Goal: Use online tool/utility: Utilize a website feature to perform a specific function

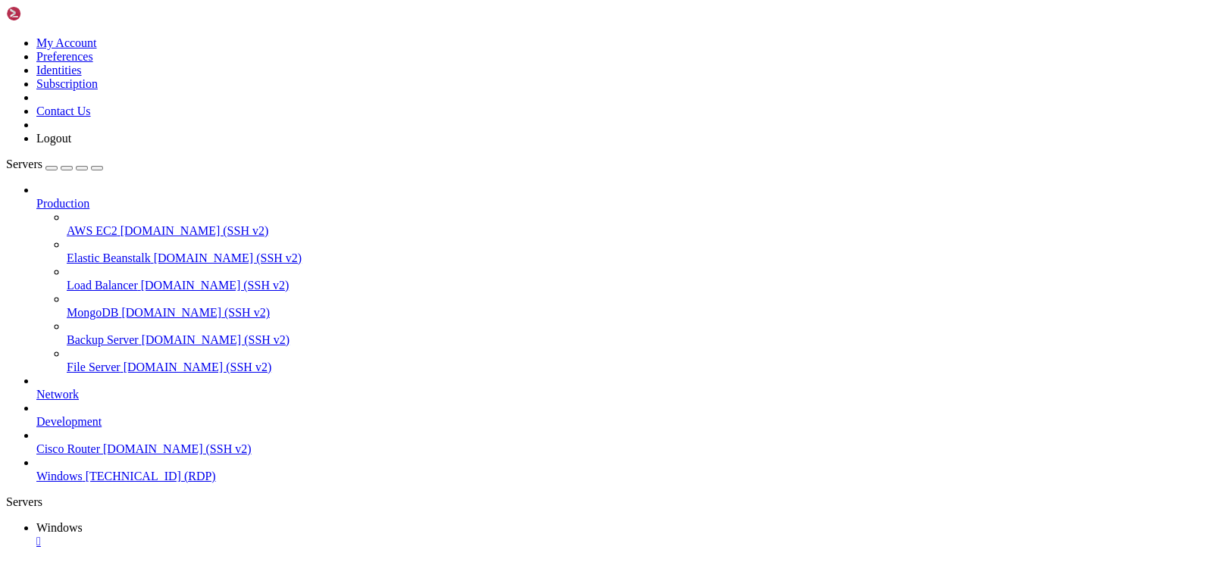
drag, startPoint x: 265, startPoint y: 1115, endPoint x: 281, endPoint y: 1114, distance: 15.9
drag, startPoint x: 488, startPoint y: 1161, endPoint x: 465, endPoint y: 1157, distance: 23.8
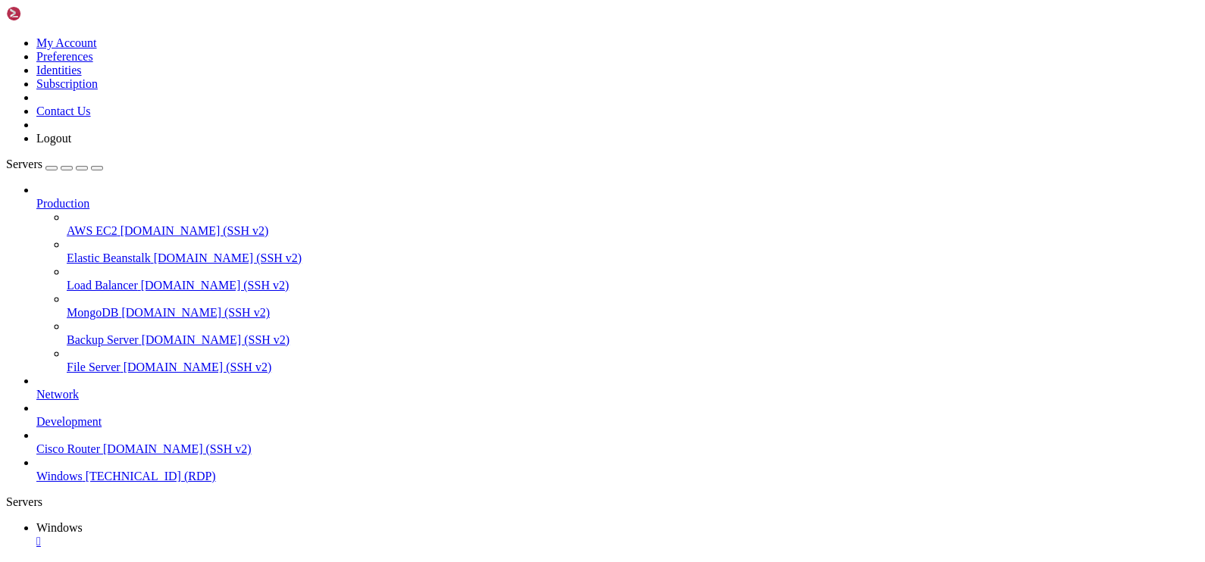
drag, startPoint x: 179, startPoint y: 678, endPoint x: 767, endPoint y: 701, distance: 588.5
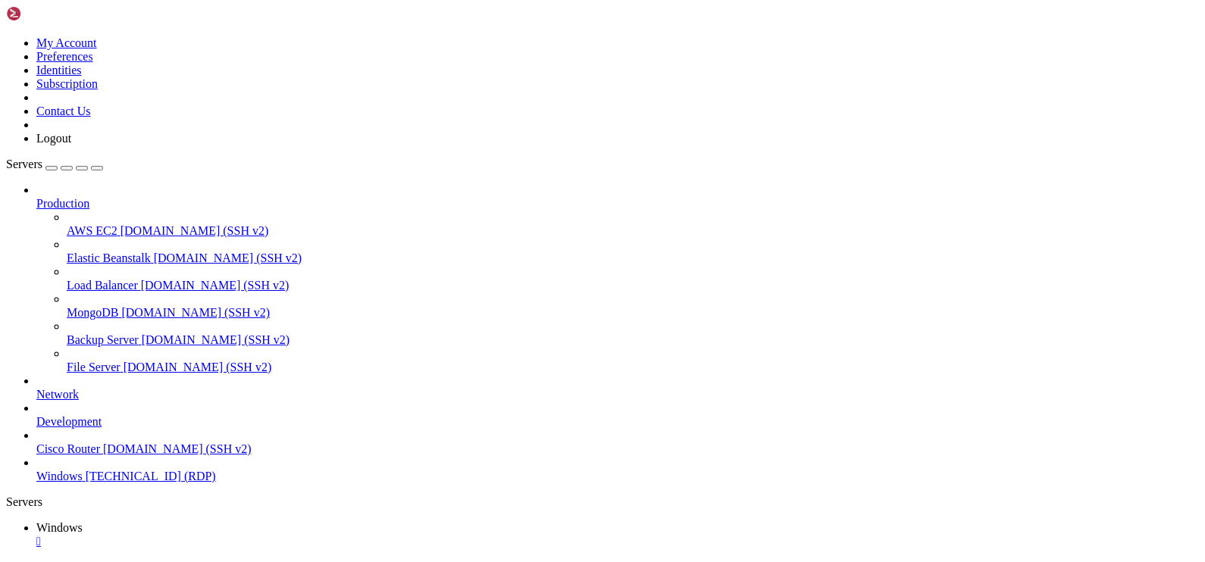
drag, startPoint x: 107, startPoint y: 683, endPoint x: 731, endPoint y: 697, distance: 624.6
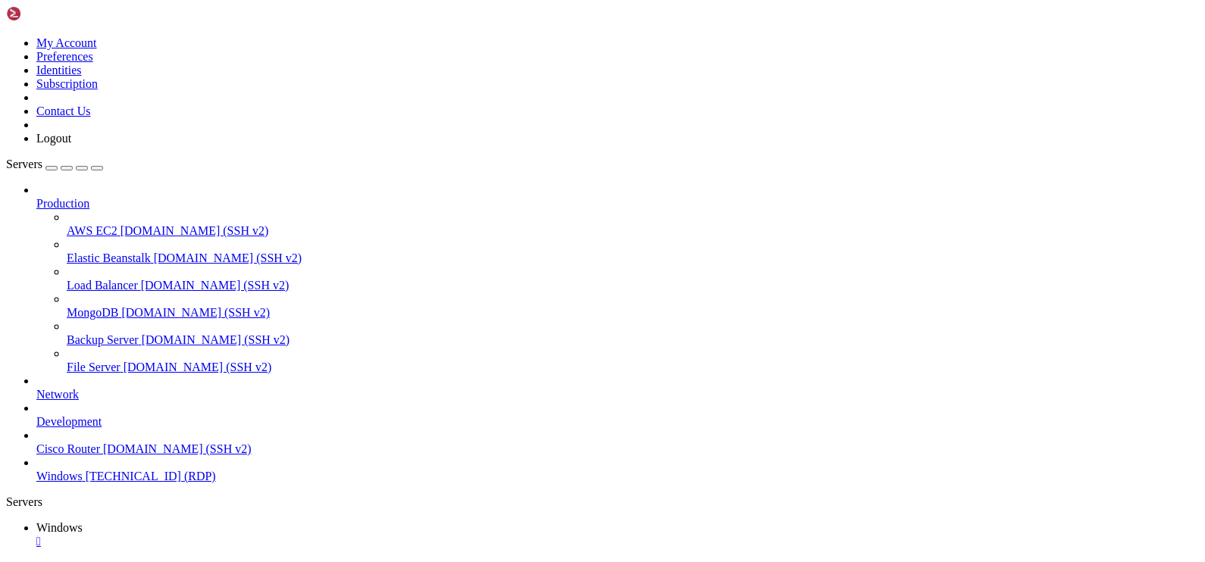
drag, startPoint x: 830, startPoint y: 696, endPoint x: 918, endPoint y: 713, distance: 90.4
drag, startPoint x: 660, startPoint y: 760, endPoint x: 637, endPoint y: 994, distance: 235.3
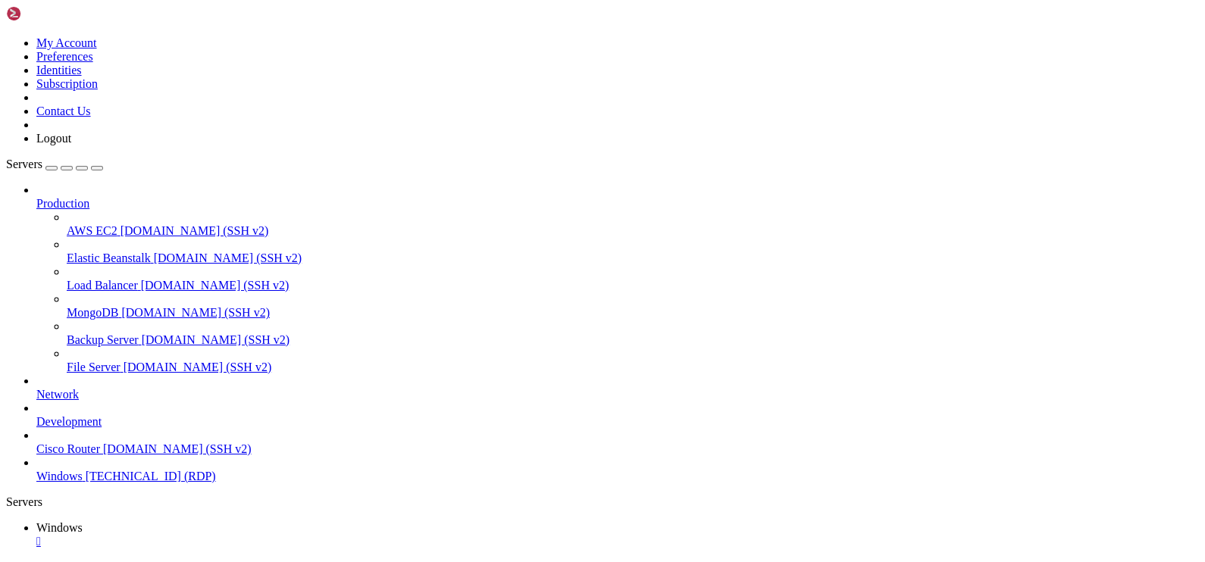
drag, startPoint x: 373, startPoint y: 770, endPoint x: 444, endPoint y: 727, distance: 82.9
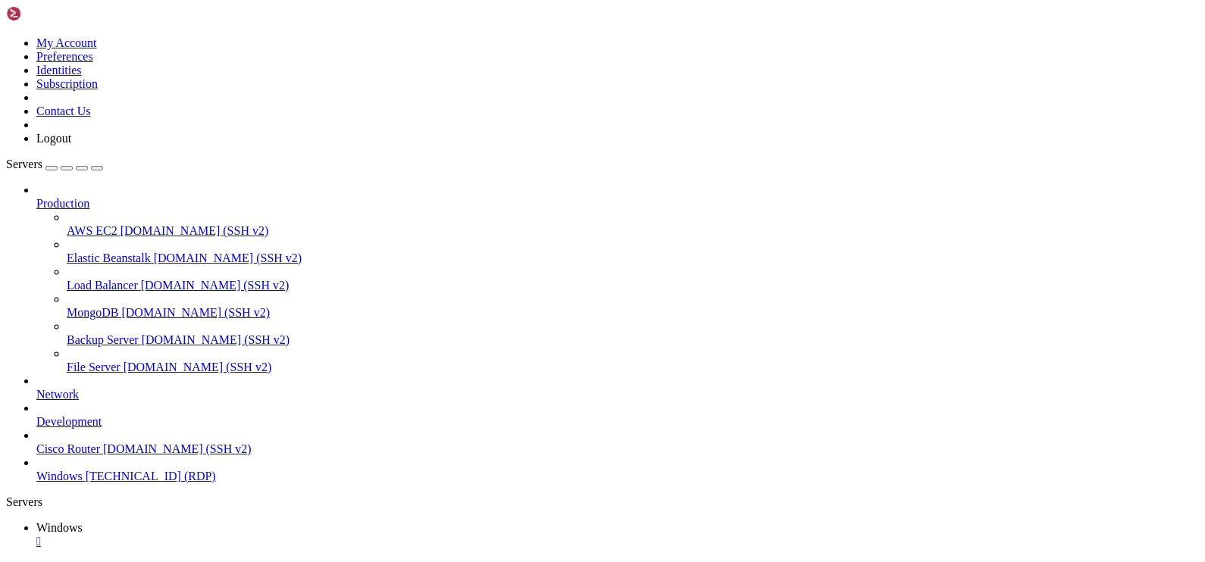
drag, startPoint x: 656, startPoint y: 1099, endPoint x: 659, endPoint y: 1075, distance: 23.7
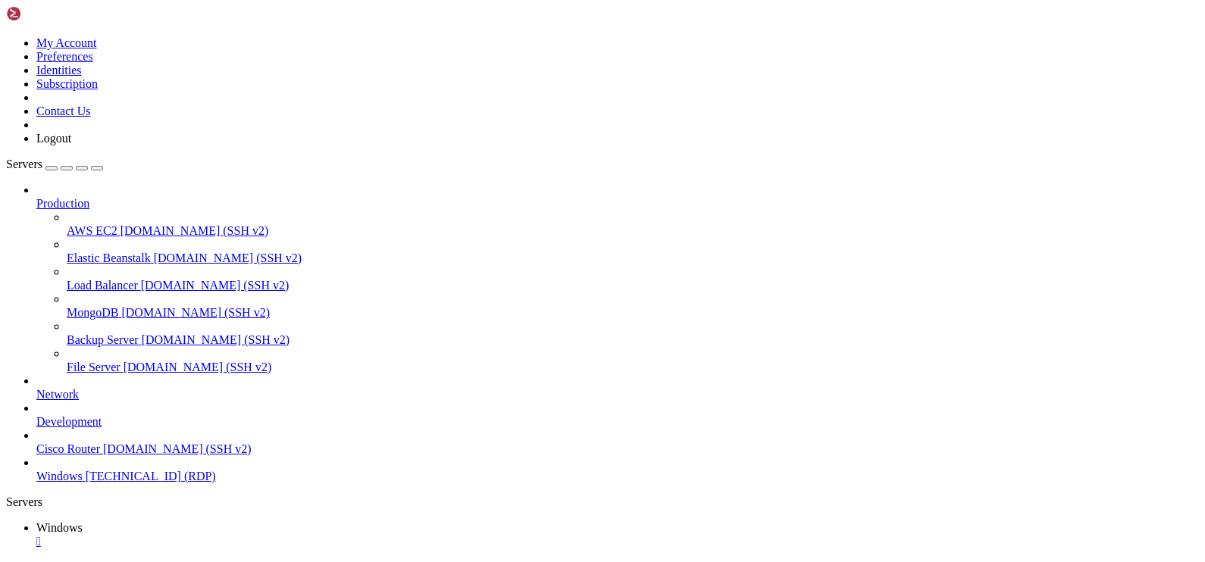
drag, startPoint x: 859, startPoint y: 690, endPoint x: 1031, endPoint y: 717, distance: 174.1
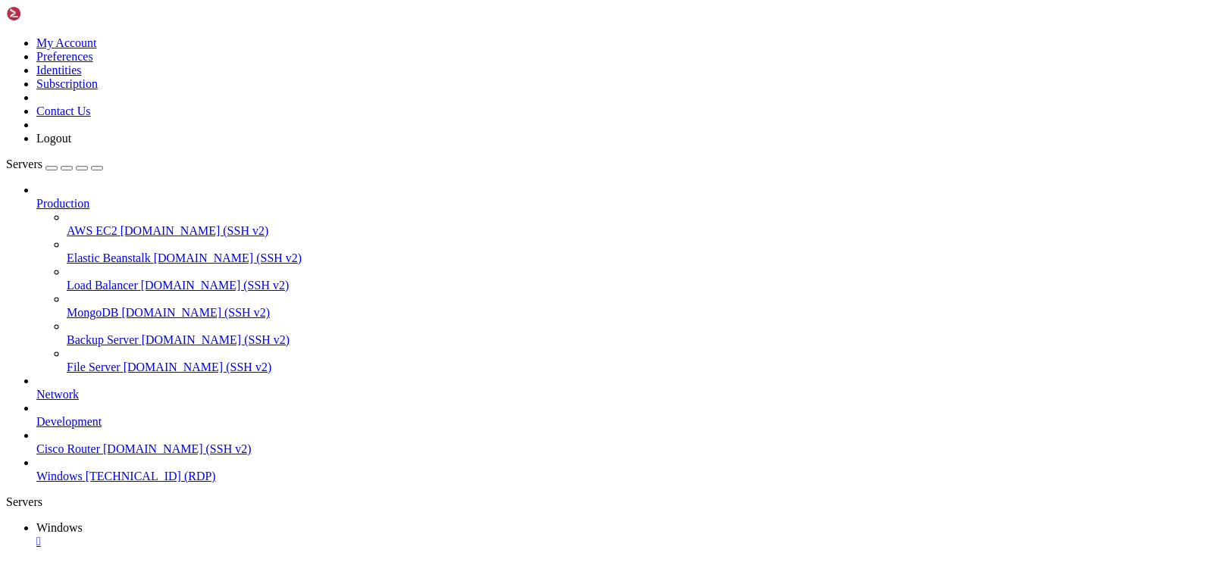
drag, startPoint x: 384, startPoint y: 899, endPoint x: 386, endPoint y: 857, distance: 41.7
drag, startPoint x: 418, startPoint y: 853, endPoint x: 399, endPoint y: 837, distance: 24.2
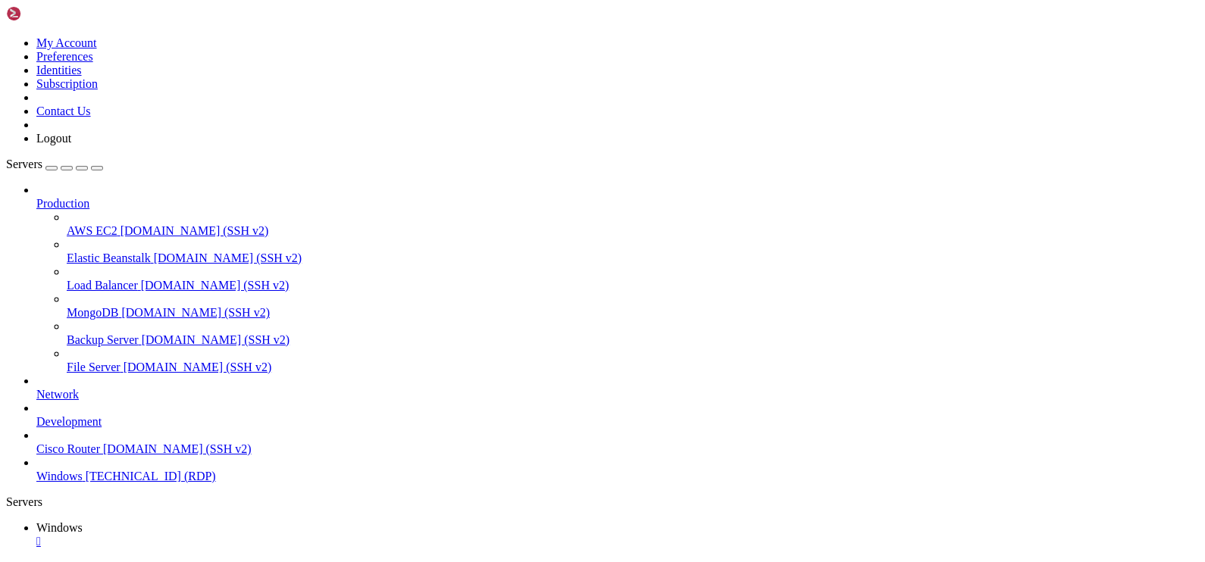
drag, startPoint x: 1104, startPoint y: 713, endPoint x: 1052, endPoint y: 679, distance: 62.4
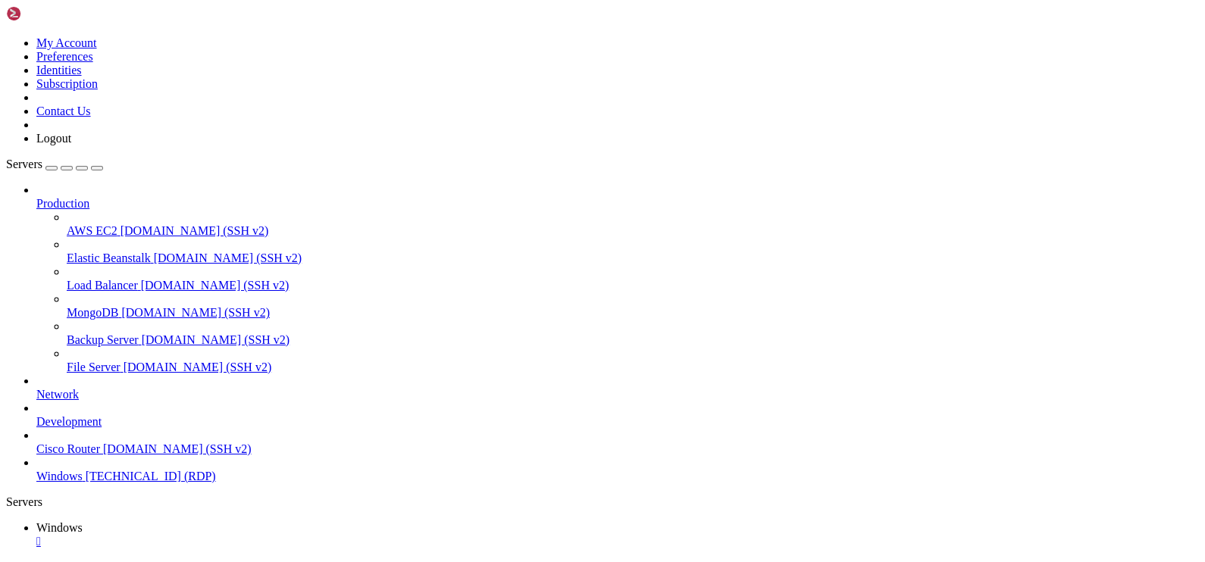
drag, startPoint x: 732, startPoint y: 806, endPoint x: 845, endPoint y: 818, distance: 113.6
drag, startPoint x: 715, startPoint y: 737, endPoint x: 700, endPoint y: 749, distance: 19.9
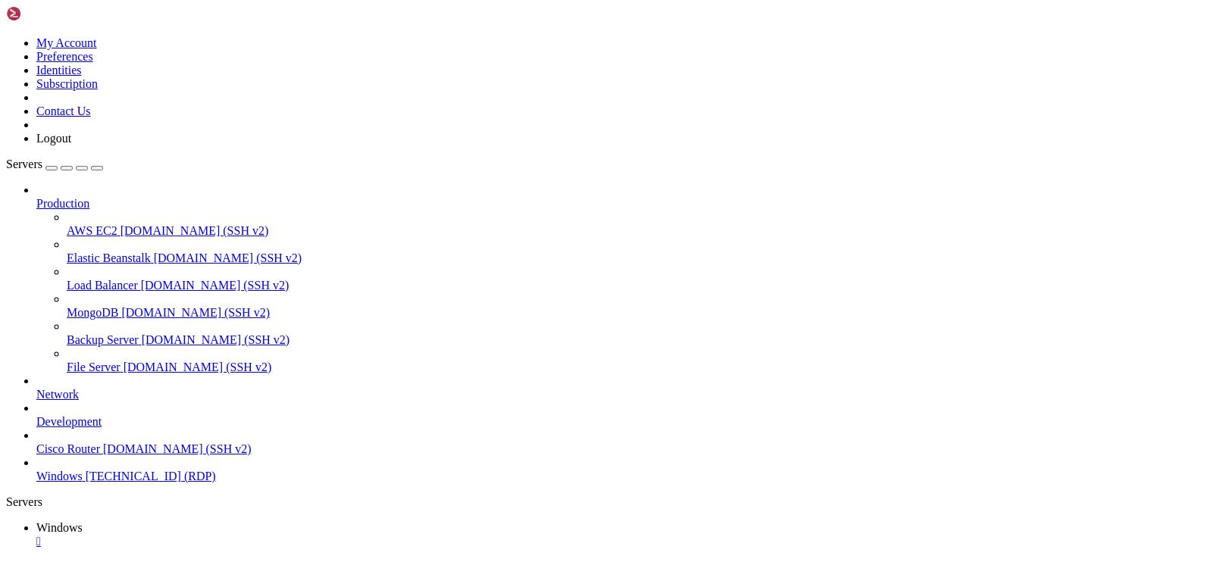
drag, startPoint x: 257, startPoint y: 1085, endPoint x: 277, endPoint y: 1069, distance: 25.8
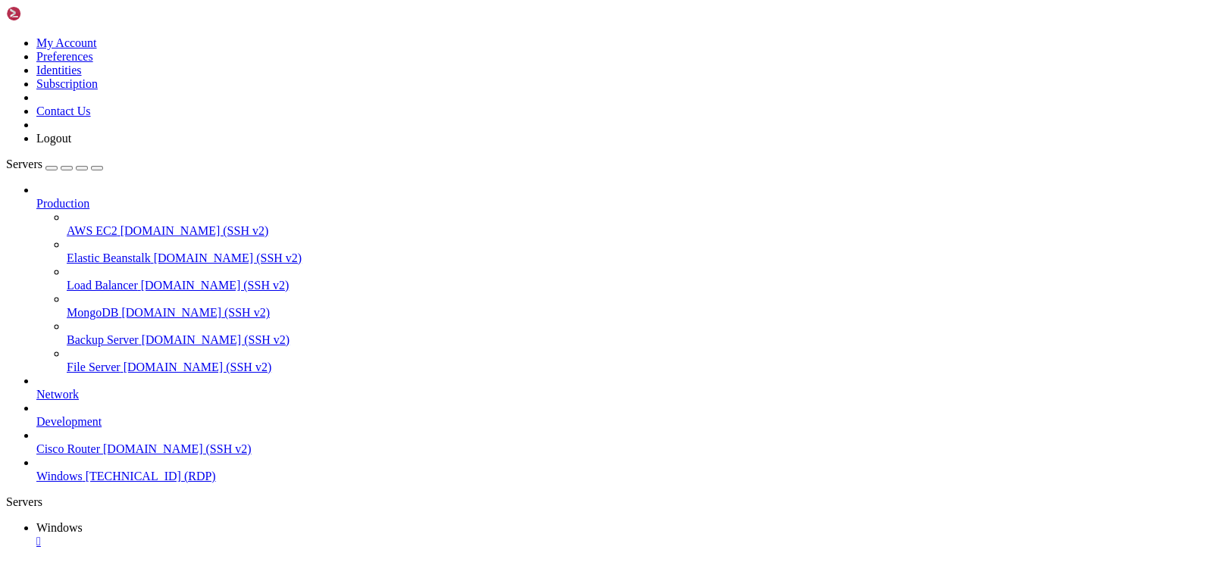
drag, startPoint x: 141, startPoint y: 1096, endPoint x: 145, endPoint y: 727, distance: 368.3
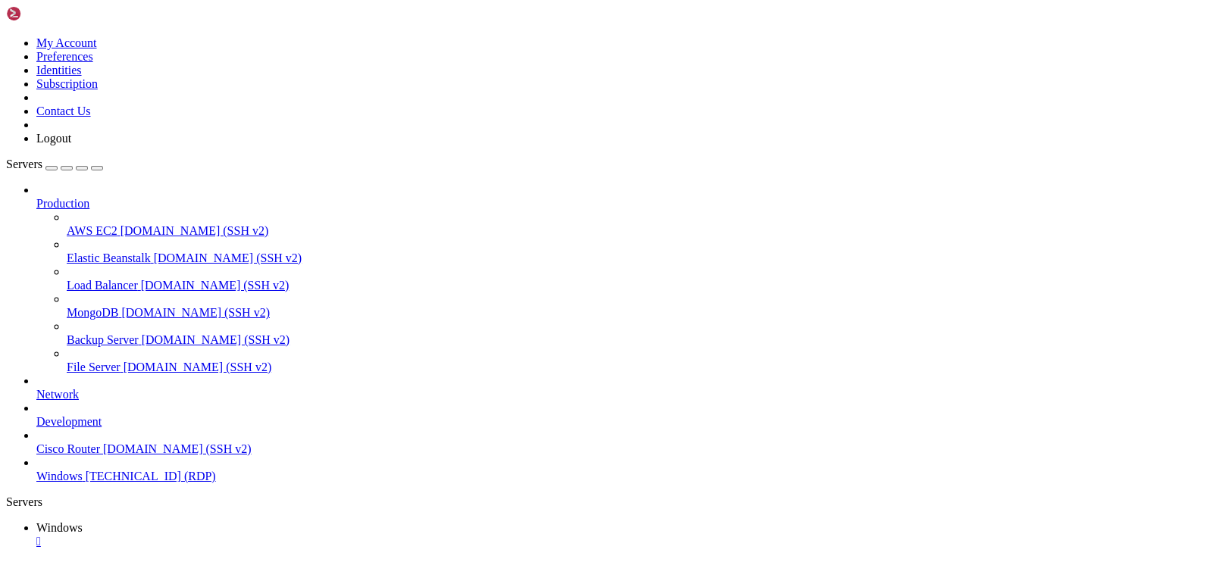
drag, startPoint x: 139, startPoint y: 678, endPoint x: 973, endPoint y: 690, distance: 834.4
click at [1089, 521] on ul "Windows " at bounding box center [602, 534] width 1193 height 27
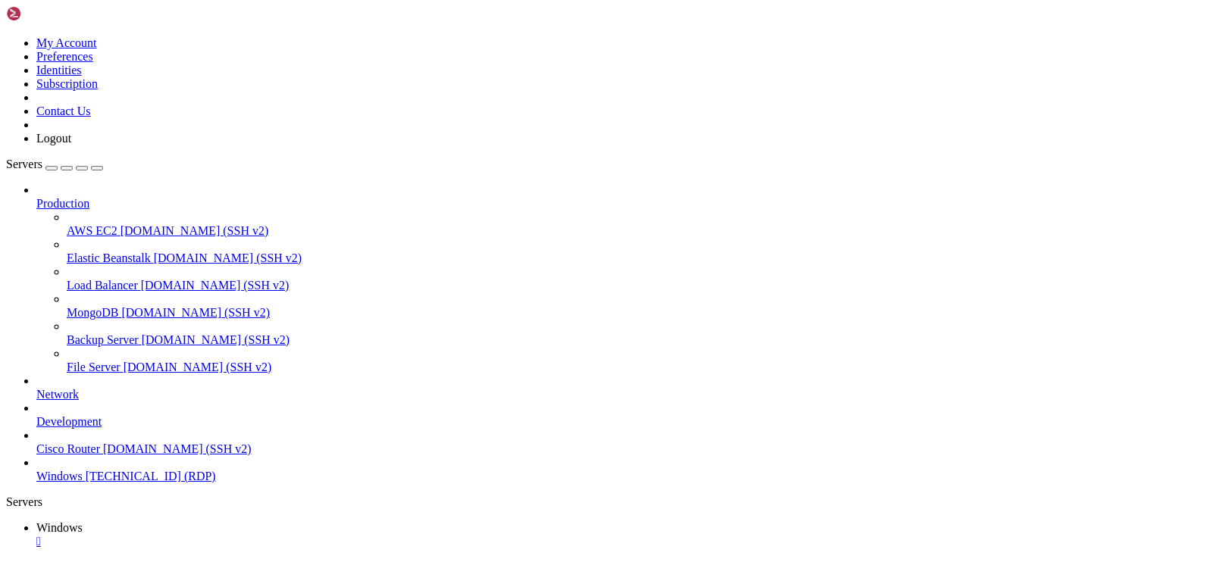
drag, startPoint x: 714, startPoint y: 745, endPoint x: 723, endPoint y: 777, distance: 33.1
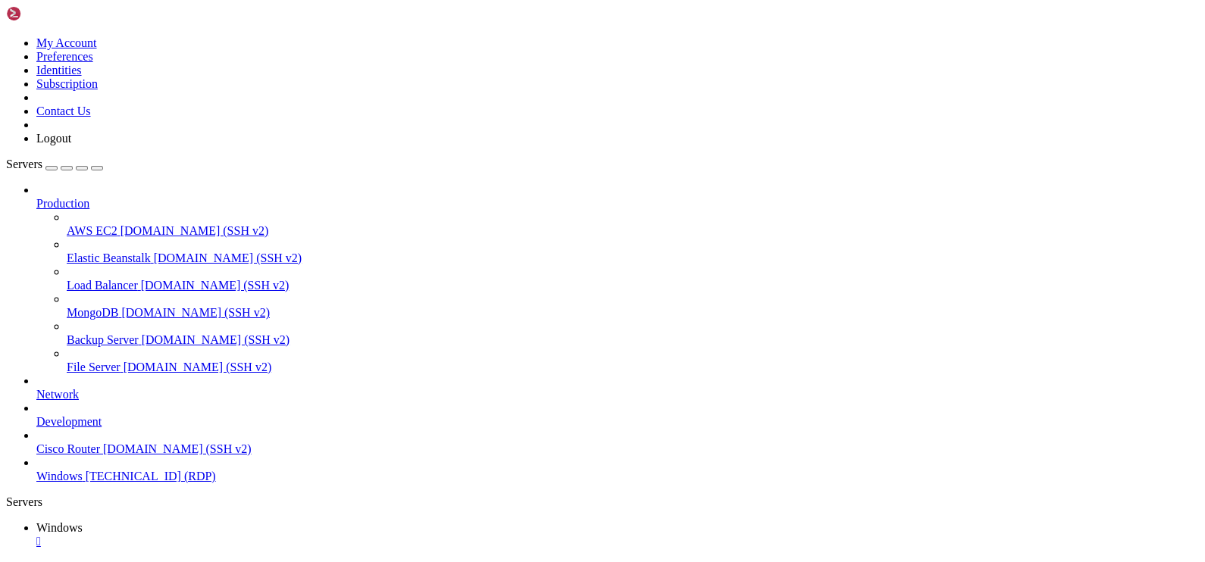
drag, startPoint x: 360, startPoint y: 937, endPoint x: 408, endPoint y: 935, distance: 48.5
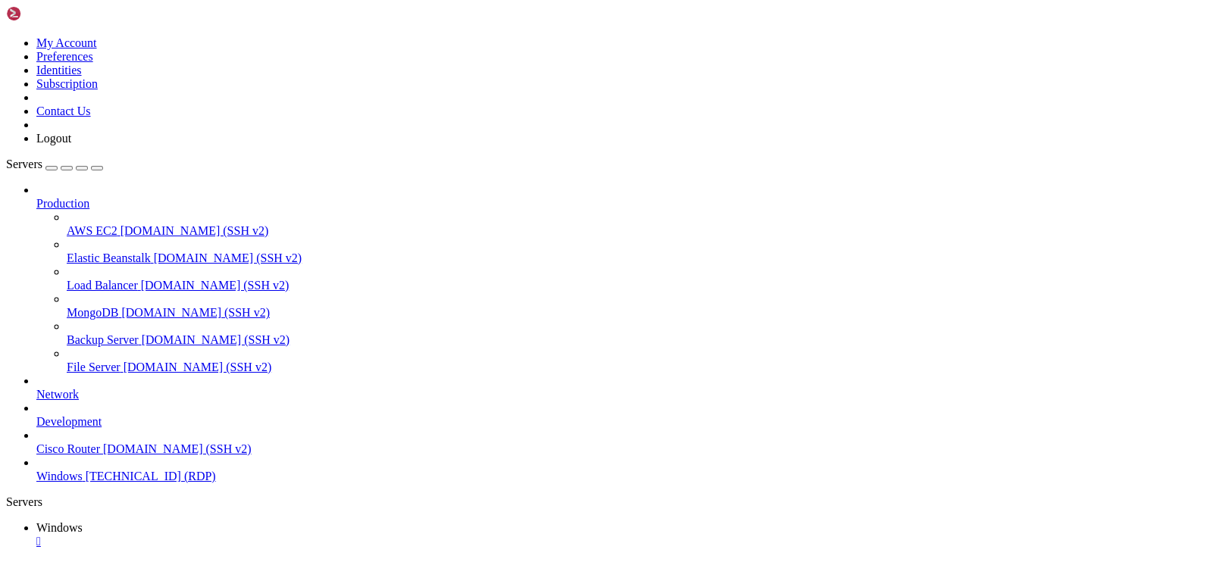
drag, startPoint x: 282, startPoint y: 948, endPoint x: 537, endPoint y: 951, distance: 254.6
